Goal: Task Accomplishment & Management: Use online tool/utility

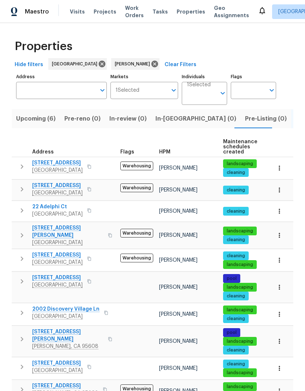
scroll to position [29, 0]
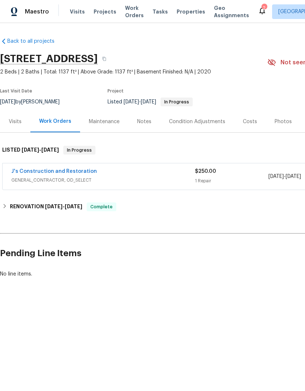
click at [134, 173] on div "J's Construction and Restoration" at bounding box center [103, 172] width 184 height 9
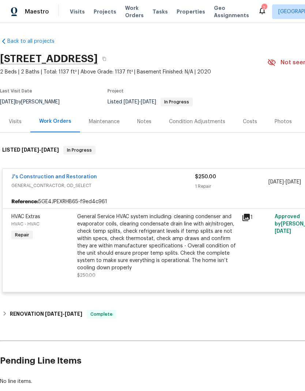
click at [132, 238] on div "General Service HVAC system including: cleaning condenser and evaporator coils,…" at bounding box center [157, 242] width 160 height 59
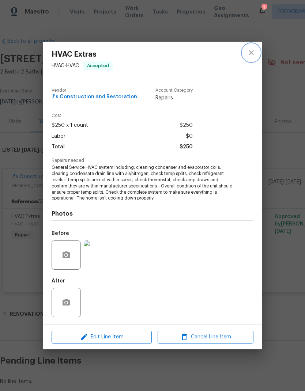
click at [254, 56] on icon "close" at bounding box center [251, 52] width 9 height 9
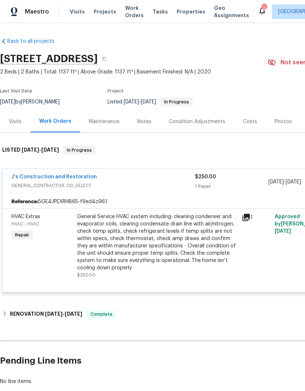
click at [79, 174] on link "J's Construction and Restoration" at bounding box center [54, 176] width 86 height 5
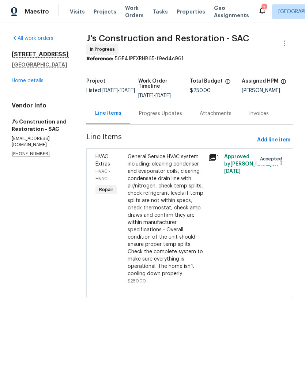
click at [179, 117] on div "Progress Updates" at bounding box center [160, 113] width 43 height 7
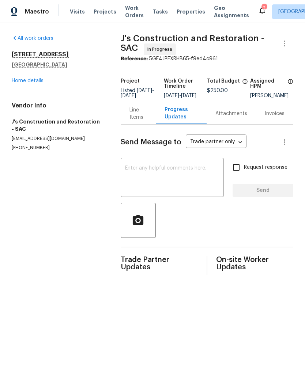
click at [43, 79] on link "Home details" at bounding box center [28, 80] width 32 height 5
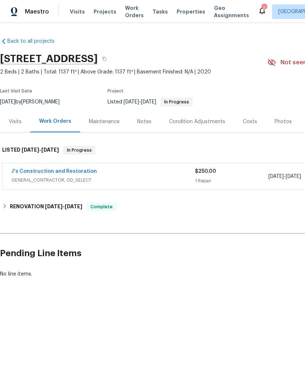
click at [138, 118] on div "Notes" at bounding box center [144, 121] width 14 height 7
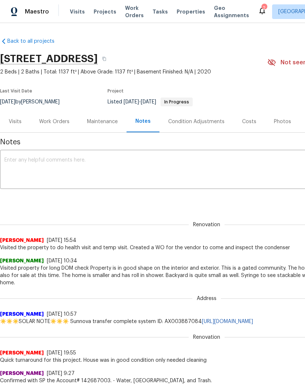
click at [21, 121] on div "Visits" at bounding box center [15, 121] width 13 height 7
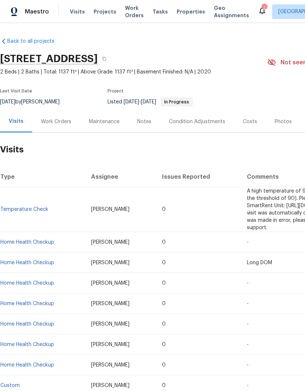
click at [58, 123] on div "Work Orders" at bounding box center [56, 121] width 30 height 7
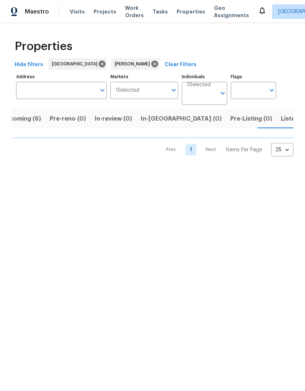
scroll to position [0, 15]
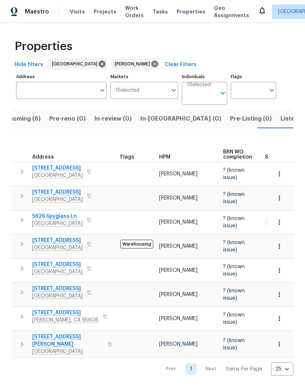
click at [281, 123] on span "Listed (10)" at bounding box center [296, 119] width 31 height 10
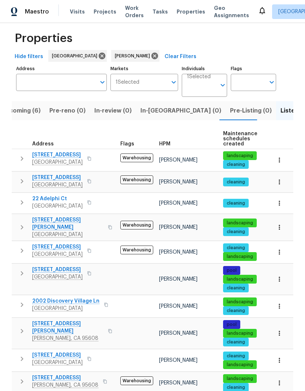
scroll to position [8, 0]
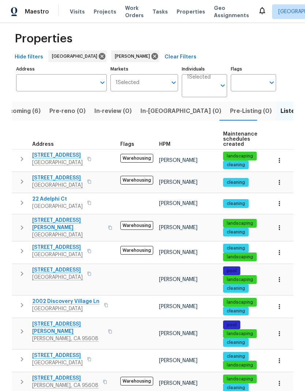
click at [29, 110] on span "Upcoming (6)" at bounding box center [20, 111] width 39 height 10
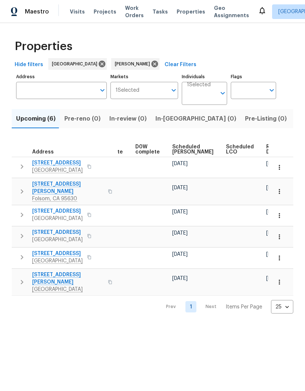
scroll to position [0, 184]
click at [267, 148] on span "Ready Date" at bounding box center [275, 149] width 16 height 10
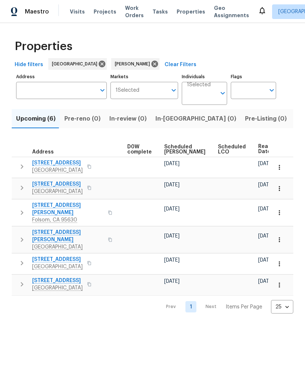
scroll to position [0, 192]
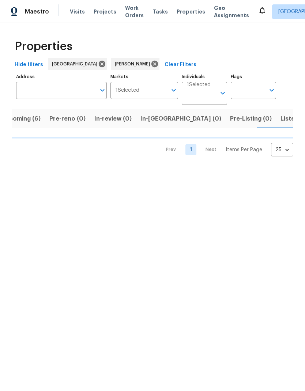
scroll to position [0, 15]
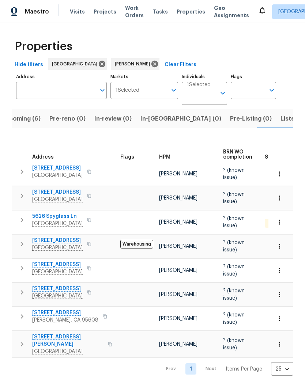
click at [281, 117] on span "Listed (10)" at bounding box center [296, 119] width 31 height 10
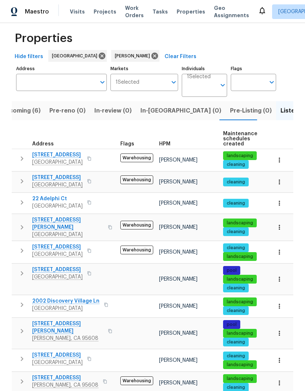
scroll to position [8, 0]
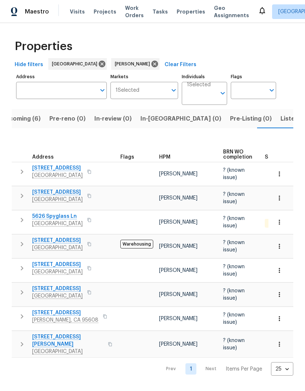
click at [72, 217] on span "5626 Spyglass Ln" at bounding box center [57, 216] width 50 height 7
click at [281, 119] on span "Listed (10)" at bounding box center [296, 119] width 31 height 10
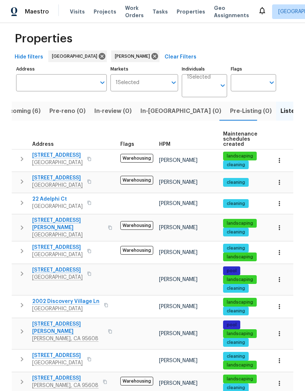
scroll to position [29, 0]
click at [94, 198] on button "button" at bounding box center [89, 203] width 9 height 10
click at [91, 201] on icon "button" at bounding box center [89, 203] width 4 height 4
click at [91, 157] on icon "button" at bounding box center [89, 159] width 4 height 4
click at [94, 154] on button "button" at bounding box center [89, 159] width 9 height 10
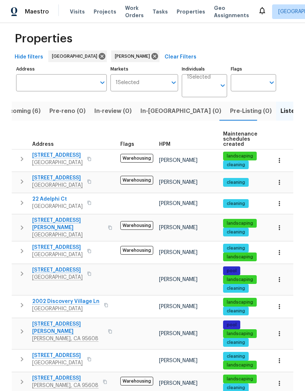
click at [94, 154] on button "button" at bounding box center [89, 159] width 9 height 10
click at [108, 226] on icon "button" at bounding box center [110, 228] width 4 height 4
click at [109, 219] on button "button" at bounding box center [110, 228] width 9 height 18
click at [108, 226] on icon "button" at bounding box center [110, 228] width 4 height 4
click at [205, 80] on input "Individuals" at bounding box center [201, 88] width 29 height 17
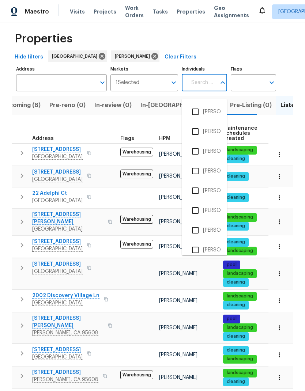
scroll to position [2, 0]
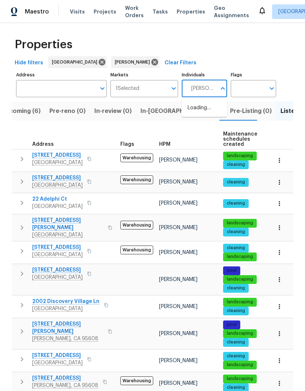
type input "douglass"
click at [216, 104] on li "[PERSON_NAME]" at bounding box center [205, 111] width 34 height 15
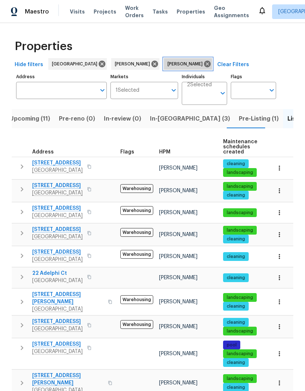
click at [204, 64] on icon at bounding box center [207, 64] width 7 height 7
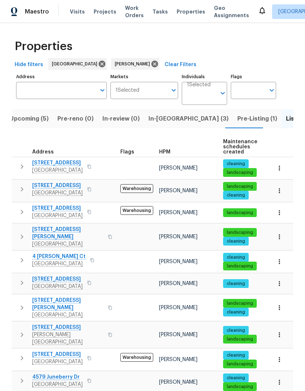
click at [237, 118] on span "Pre-Listing (1)" at bounding box center [257, 119] width 40 height 10
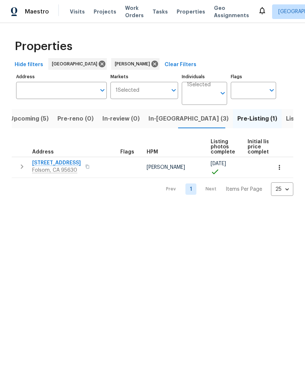
click at [286, 114] on span "Listed (14)" at bounding box center [301, 119] width 31 height 10
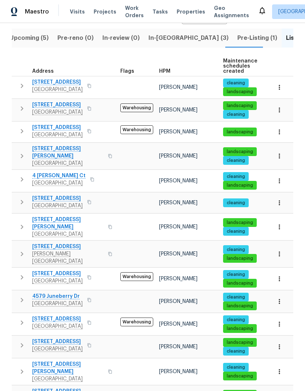
scroll to position [29, 0]
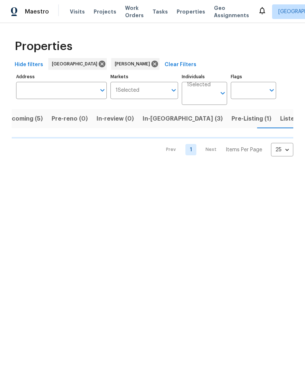
scroll to position [0, 12]
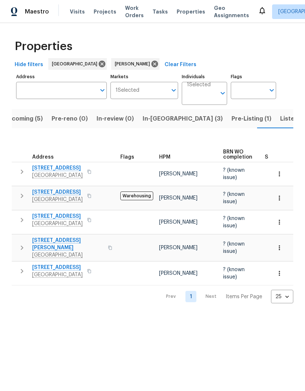
click at [25, 122] on span "Upcoming (5)" at bounding box center [23, 119] width 39 height 10
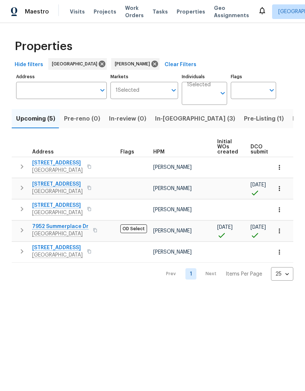
click at [76, 229] on span "7952 Summerplace Dr" at bounding box center [60, 226] width 56 height 7
click at [293, 119] on span "Listed (14)" at bounding box center [308, 119] width 31 height 10
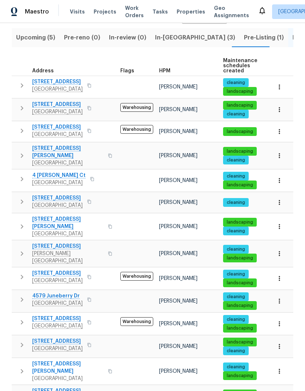
scroll to position [81, 0]
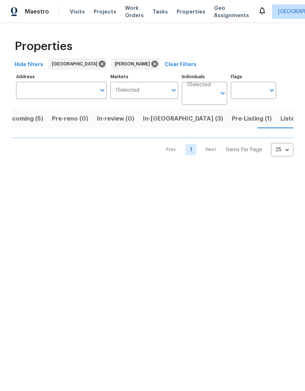
scroll to position [0, 12]
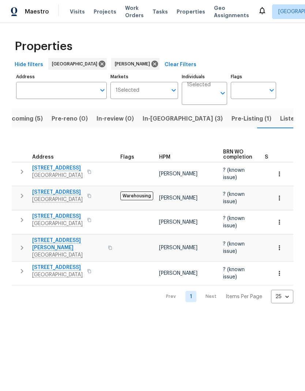
click at [94, 266] on button "button" at bounding box center [89, 271] width 9 height 10
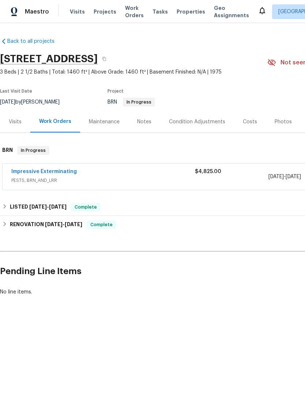
click at [139, 118] on div "Notes" at bounding box center [144, 121] width 14 height 7
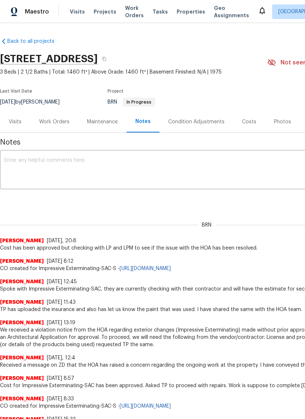
click at [17, 119] on div "Visits" at bounding box center [15, 121] width 13 height 7
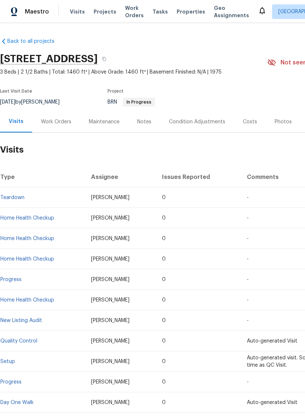
click at [60, 119] on div "Work Orders" at bounding box center [56, 121] width 30 height 7
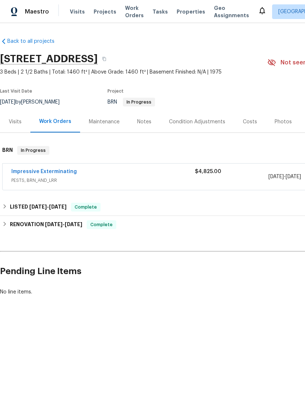
click at [60, 169] on link "Impressive Exterminating" at bounding box center [43, 171] width 65 height 5
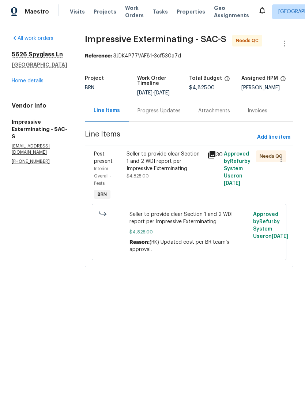
click at [176, 107] on div "Progress Updates" at bounding box center [159, 110] width 43 height 7
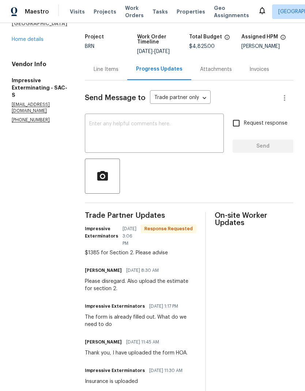
scroll to position [43, 0]
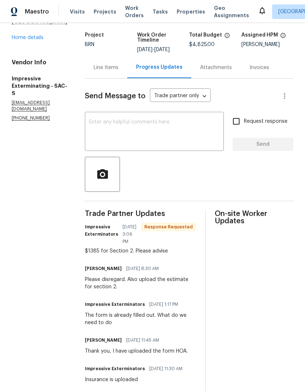
click at [37, 40] on link "Home details" at bounding box center [28, 37] width 32 height 5
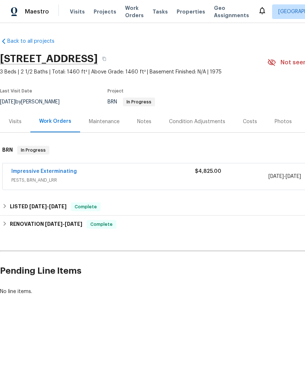
click at [68, 170] on link "Impressive Exterminating" at bounding box center [43, 171] width 65 height 5
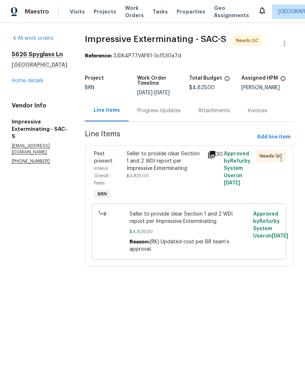
click at [177, 150] on div "Seller to provide clear Section 1 and 2 WDI report per Impressive Exterminating" at bounding box center [165, 161] width 77 height 22
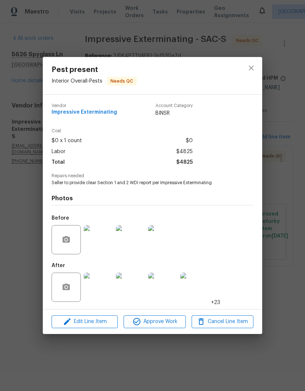
click at [106, 291] on img at bounding box center [98, 287] width 29 height 29
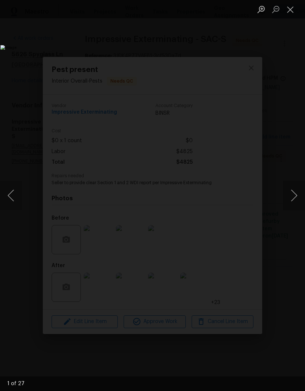
click at [293, 200] on button "Next image" at bounding box center [294, 195] width 22 height 29
click at [294, 199] on button "Next image" at bounding box center [294, 195] width 22 height 29
click at [295, 196] on button "Next image" at bounding box center [294, 195] width 22 height 29
click at [293, 198] on button "Next image" at bounding box center [294, 195] width 22 height 29
click at [293, 191] on button "Next image" at bounding box center [294, 195] width 22 height 29
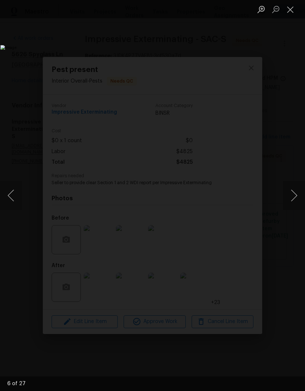
click at [294, 192] on button "Next image" at bounding box center [294, 195] width 22 height 29
click at [293, 192] on button "Next image" at bounding box center [294, 195] width 22 height 29
click at [294, 191] on button "Next image" at bounding box center [294, 195] width 22 height 29
click at [293, 187] on button "Next image" at bounding box center [294, 195] width 22 height 29
click at [295, 188] on button "Next image" at bounding box center [294, 195] width 22 height 29
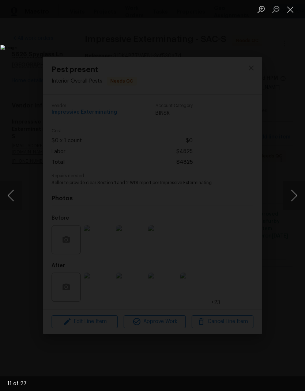
click at [295, 188] on button "Next image" at bounding box center [294, 195] width 22 height 29
click at [294, 189] on button "Next image" at bounding box center [294, 195] width 22 height 29
click at [295, 189] on button "Next image" at bounding box center [294, 195] width 22 height 29
click at [294, 195] on button "Next image" at bounding box center [294, 195] width 22 height 29
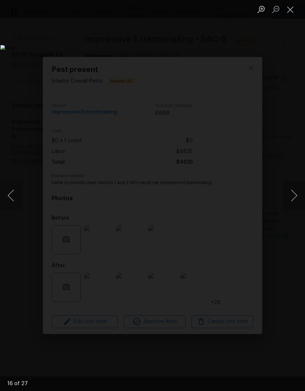
click at [294, 197] on button "Next image" at bounding box center [294, 195] width 22 height 29
click at [296, 196] on button "Next image" at bounding box center [294, 195] width 22 height 29
click at [298, 195] on button "Next image" at bounding box center [294, 195] width 22 height 29
click at [295, 196] on button "Next image" at bounding box center [294, 195] width 22 height 29
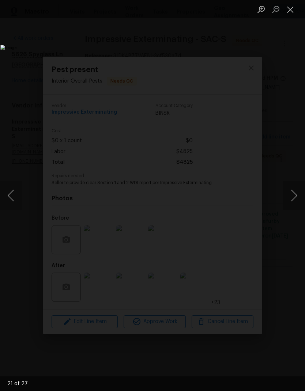
click at [292, 193] on button "Next image" at bounding box center [294, 195] width 22 height 29
click at [293, 195] on button "Next image" at bounding box center [294, 195] width 22 height 29
click at [16, 195] on button "Previous image" at bounding box center [11, 195] width 22 height 29
click at [293, 188] on button "Next image" at bounding box center [294, 195] width 22 height 29
click at [297, 192] on button "Next image" at bounding box center [294, 195] width 22 height 29
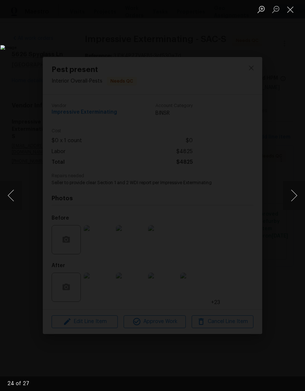
click at [297, 192] on button "Next image" at bounding box center [294, 195] width 22 height 29
click at [294, 192] on button "Next image" at bounding box center [294, 195] width 22 height 29
click at [293, 192] on button "Next image" at bounding box center [294, 195] width 22 height 29
click at [294, 192] on button "Next image" at bounding box center [294, 195] width 22 height 29
click at [296, 191] on button "Next image" at bounding box center [294, 195] width 22 height 29
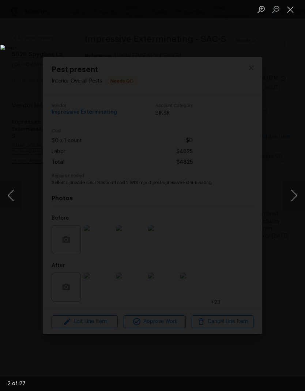
click at [291, 13] on button "Close lightbox" at bounding box center [290, 9] width 15 height 13
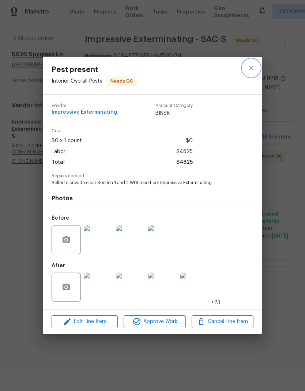
click at [252, 71] on icon "close" at bounding box center [251, 68] width 9 height 9
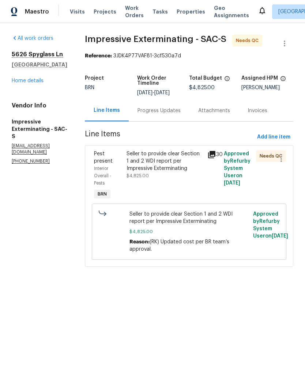
click at [38, 95] on div "All work orders 5626 Spyglass Ln Citrus Heights, CA 95610 Home details Vendor I…" at bounding box center [40, 100] width 56 height 130
click at [32, 83] on link "Home details" at bounding box center [28, 80] width 32 height 5
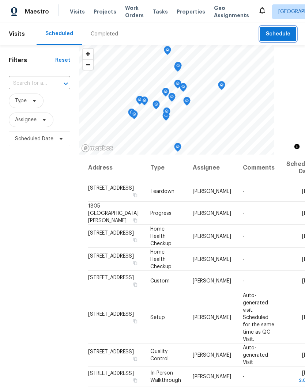
click at [281, 38] on span "Schedule" at bounding box center [278, 34] width 25 height 9
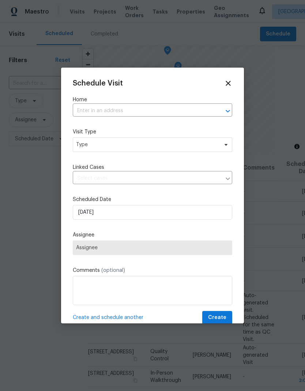
click at [125, 108] on input "text" at bounding box center [142, 110] width 139 height 11
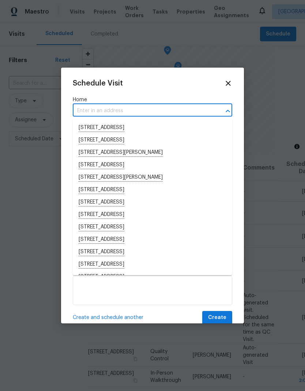
click at [98, 110] on input "text" at bounding box center [142, 110] width 139 height 11
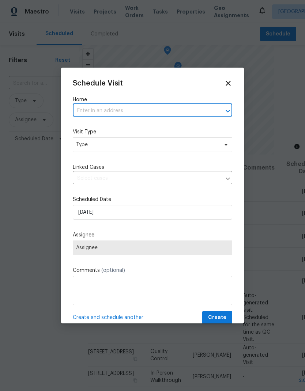
paste input "[STREET_ADDRESS]"
type input "[STREET_ADDRESS]"
click at [146, 125] on li "[STREET_ADDRESS]" at bounding box center [152, 128] width 159 height 12
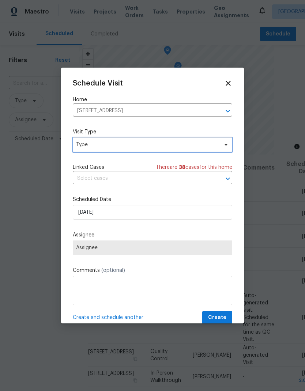
click at [152, 147] on span "Type" at bounding box center [147, 144] width 142 height 7
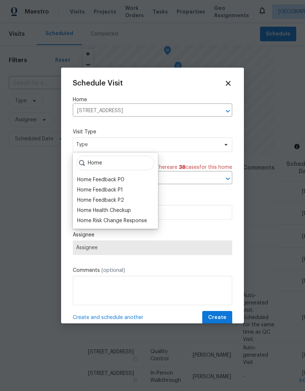
type input "Home"
click at [128, 210] on div "Home Health Checkup" at bounding box center [104, 210] width 54 height 7
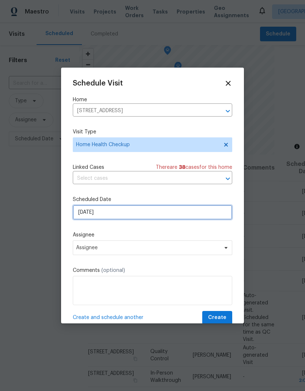
click at [160, 213] on input "[DATE]" at bounding box center [152, 212] width 159 height 15
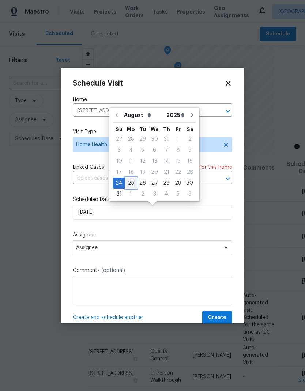
click at [129, 181] on div "25" at bounding box center [131, 183] width 12 height 10
type input "[DATE]"
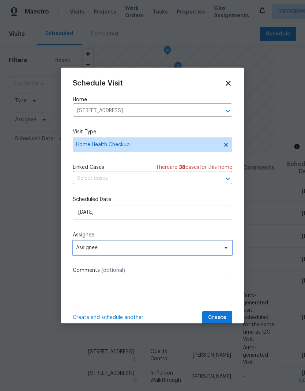
click at [219, 247] on span "Assignee" at bounding box center [152, 248] width 159 height 15
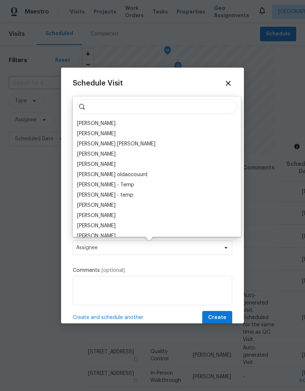
click at [105, 126] on div "[PERSON_NAME]" at bounding box center [96, 123] width 38 height 7
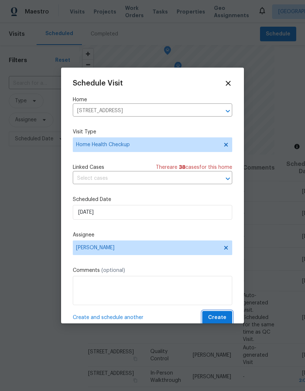
click at [219, 316] on span "Create" at bounding box center [217, 317] width 18 height 9
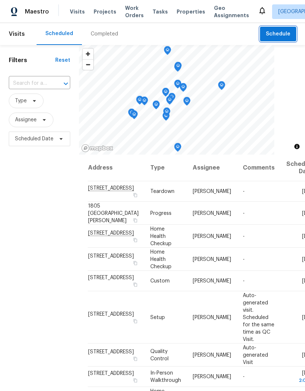
click at [280, 32] on span "Schedule" at bounding box center [278, 34] width 25 height 9
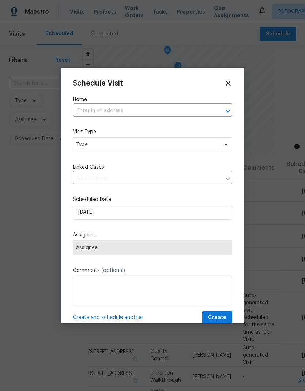
click at [133, 106] on input "text" at bounding box center [142, 110] width 139 height 11
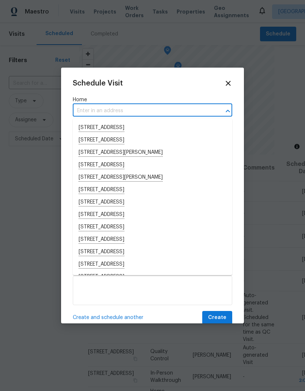
click at [117, 108] on input "text" at bounding box center [142, 110] width 139 height 11
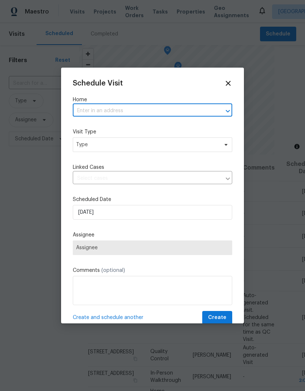
paste input "4244 Crossroads Way Rancho Cordova CA 95742"
type input "4244 Crossroads Way Rancho Cordova CA 95742"
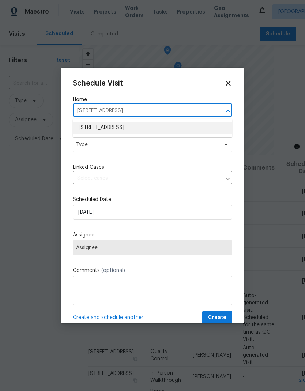
click at [160, 123] on li "4244 Crossroads Way, Rancho Cordova, CA 95742" at bounding box center [152, 128] width 159 height 12
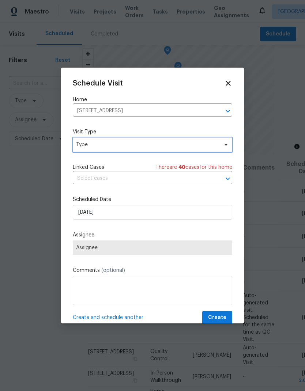
click at [161, 145] on span "Type" at bounding box center [147, 144] width 142 height 7
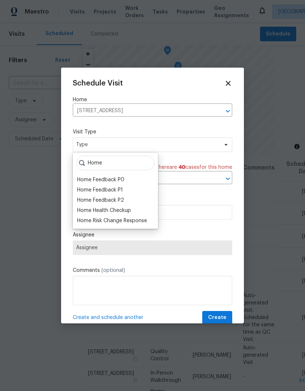
type input "Home"
click at [131, 208] on div "Home Health Checkup" at bounding box center [104, 210] width 54 height 7
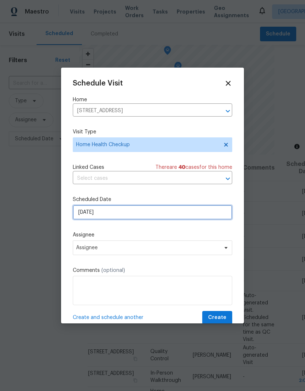
click at [171, 213] on input "8/24/2025" at bounding box center [152, 212] width 159 height 15
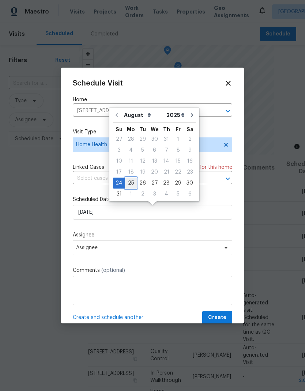
click at [127, 182] on div "25" at bounding box center [131, 183] width 12 height 10
type input "[DATE]"
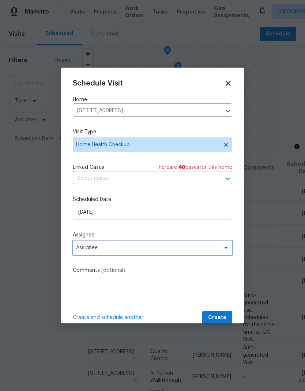
click at [185, 248] on span "Assignee" at bounding box center [147, 248] width 143 height 6
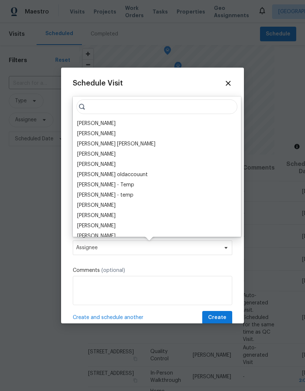
click at [105, 121] on div "[PERSON_NAME]" at bounding box center [96, 123] width 38 height 7
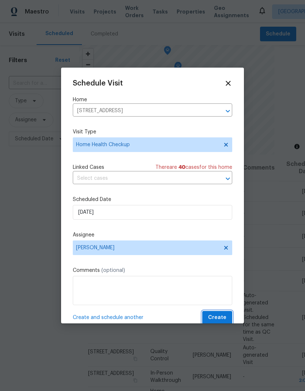
click at [227, 319] on button "Create" at bounding box center [217, 318] width 30 height 14
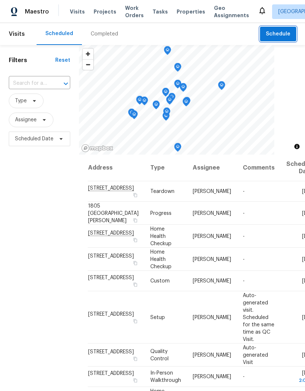
click at [281, 30] on span "Schedule" at bounding box center [278, 34] width 25 height 9
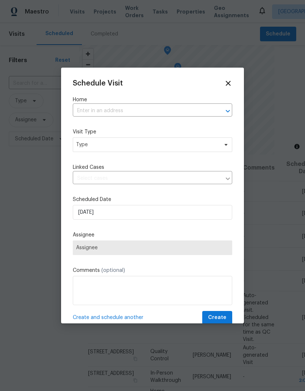
click at [125, 112] on input "text" at bounding box center [142, 110] width 139 height 11
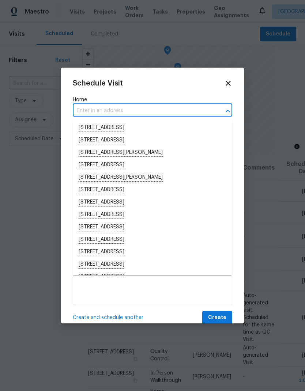
click at [115, 110] on input "text" at bounding box center [142, 110] width 139 height 11
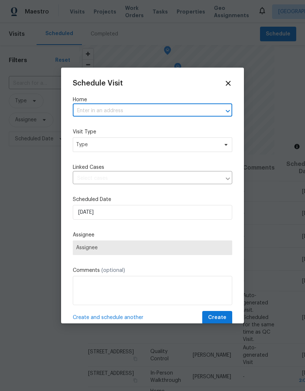
paste input "2524 Las Casas Way Rancho Cordova CA 95670"
type input "2524 Las Casas Way Rancho Cordova CA 95670"
click at [158, 127] on li "2524 Las Casas Way, Rancho Cordova, CA 95670" at bounding box center [152, 128] width 159 height 12
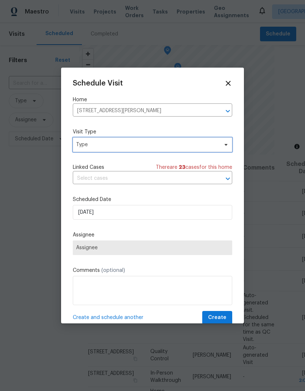
click at [150, 151] on span "Type" at bounding box center [152, 145] width 159 height 15
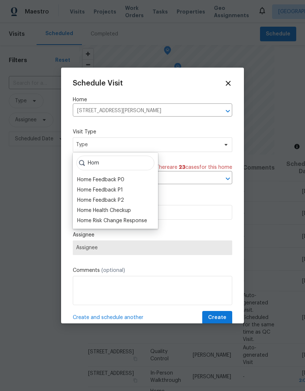
type input "Hom"
click at [131, 209] on div "Home Health Checkup" at bounding box center [104, 210] width 54 height 7
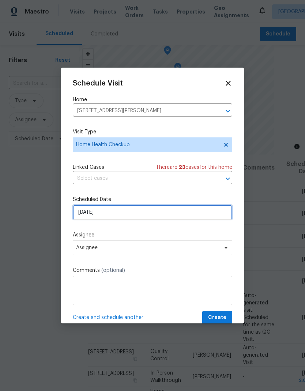
click at [171, 209] on input "8/24/2025" at bounding box center [152, 212] width 159 height 15
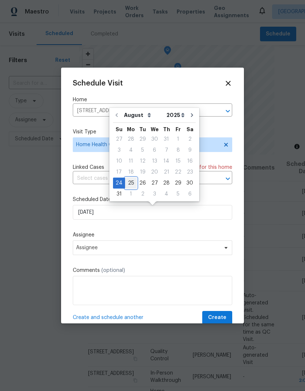
click at [132, 179] on div "25" at bounding box center [131, 183] width 12 height 10
type input "[DATE]"
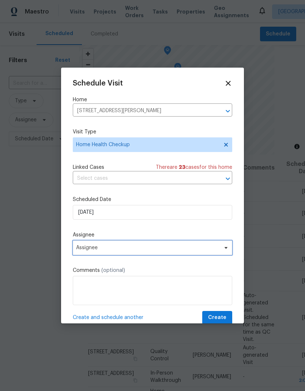
click at [211, 248] on span "Assignee" at bounding box center [147, 248] width 143 height 6
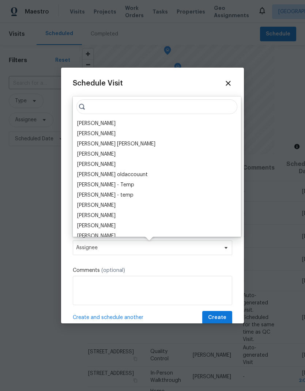
click at [105, 125] on div "[PERSON_NAME]" at bounding box center [96, 123] width 38 height 7
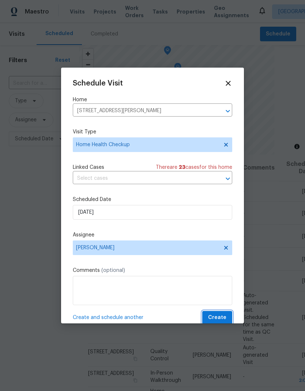
click at [226, 319] on span "Create" at bounding box center [217, 317] width 18 height 9
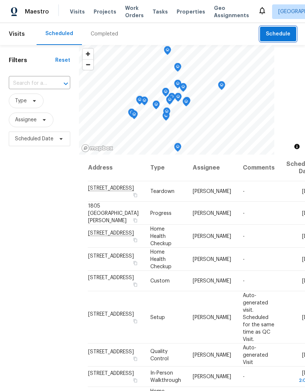
click at [283, 30] on span "Schedule" at bounding box center [278, 34] width 25 height 9
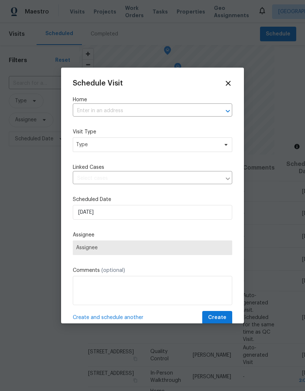
click at [290, 121] on div at bounding box center [152, 195] width 305 height 391
click at [268, 28] on div at bounding box center [152, 195] width 305 height 391
click at [228, 85] on icon at bounding box center [228, 83] width 8 height 8
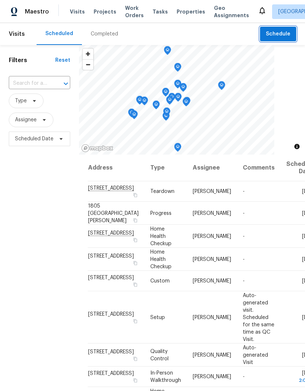
click at [285, 34] on span "Schedule" at bounding box center [278, 34] width 25 height 9
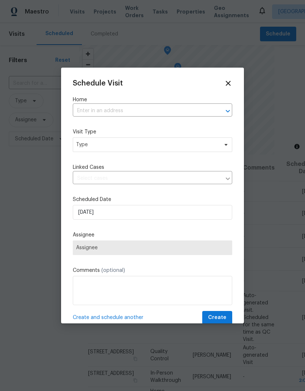
click at [124, 113] on input "text" at bounding box center [142, 110] width 139 height 11
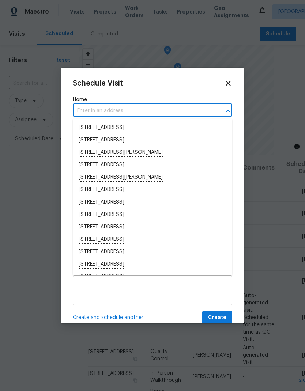
click at [107, 109] on input "text" at bounding box center [142, 110] width 139 height 11
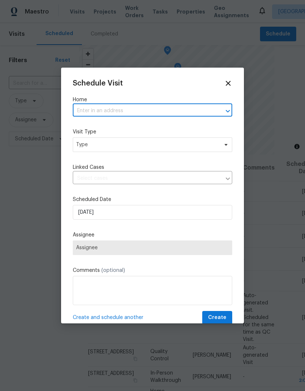
paste input "3023 Rosemont Dr Sacramento CA 95826"
type input "3023 Rosemont Dr Sacramento CA 95826"
click at [168, 124] on li "3023 Rosemont Dr, Sacramento, CA 95826" at bounding box center [152, 128] width 159 height 12
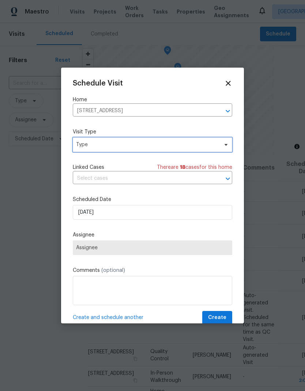
click at [163, 144] on span "Type" at bounding box center [147, 144] width 142 height 7
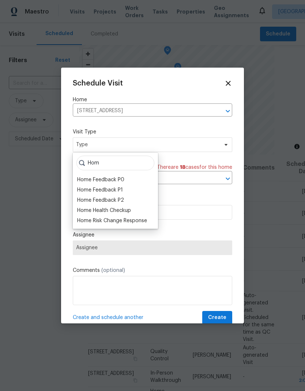
type input "Hom"
click at [128, 208] on div "Home Health Checkup" at bounding box center [104, 210] width 54 height 7
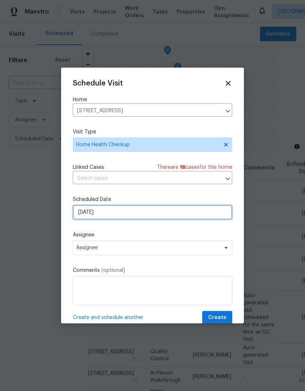
click at [157, 211] on input "8/24/2025" at bounding box center [152, 212] width 159 height 15
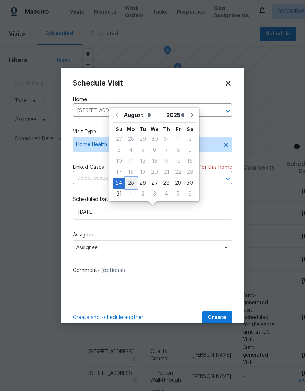
click at [129, 181] on div "25" at bounding box center [131, 183] width 12 height 10
type input "[DATE]"
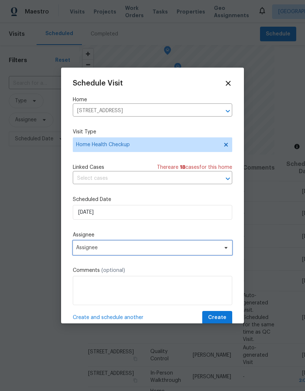
click at [187, 248] on span "Assignee" at bounding box center [147, 248] width 143 height 6
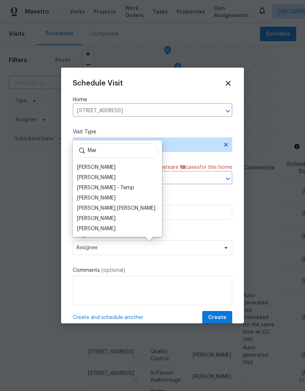
type input "Mar"
click at [103, 226] on div "[PERSON_NAME]" at bounding box center [96, 228] width 38 height 7
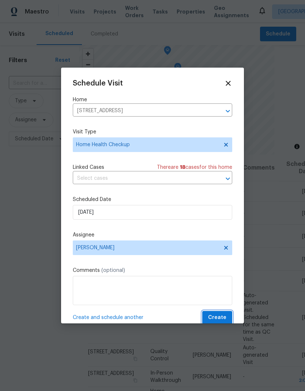
click at [227, 315] on button "Create" at bounding box center [217, 318] width 30 height 14
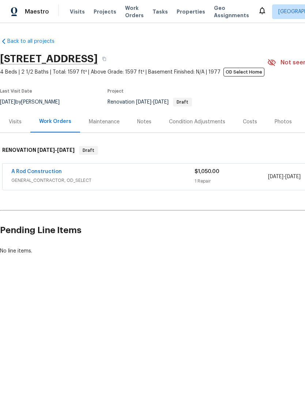
click at [153, 171] on div "A Rod Construction" at bounding box center [102, 172] width 183 height 9
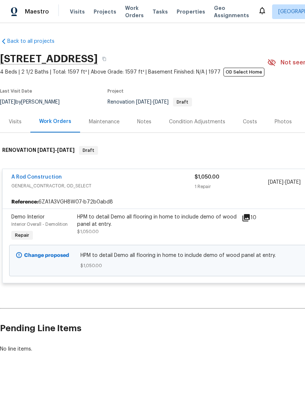
click at [146, 116] on div "Notes" at bounding box center [144, 122] width 32 height 22
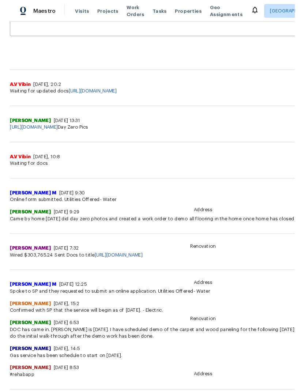
scroll to position [150, 0]
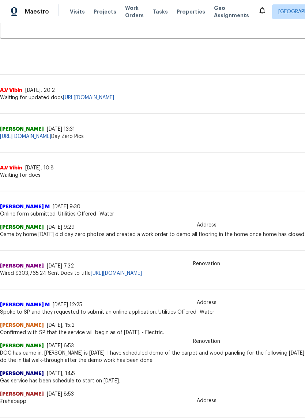
click at [51, 134] on link "[URL][DOMAIN_NAME]" at bounding box center [25, 136] width 51 height 5
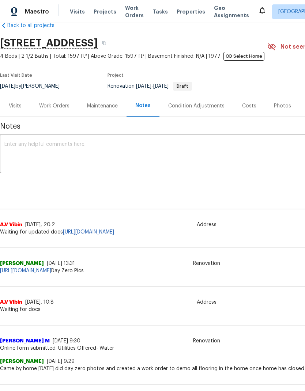
scroll to position [16, 0]
click at [114, 231] on link "[URL][DOMAIN_NAME]" at bounding box center [88, 232] width 51 height 5
click at [60, 108] on div "Work Orders" at bounding box center [54, 105] width 30 height 7
